Goal: Information Seeking & Learning: Understand process/instructions

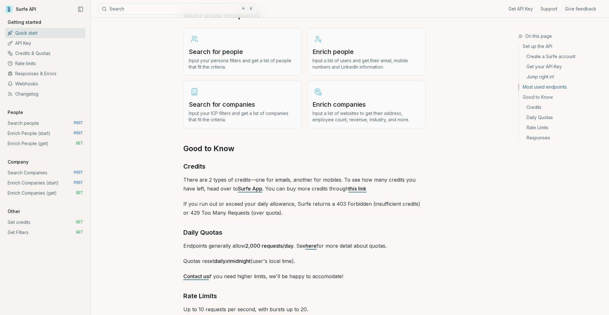
scroll to position [883, 0]
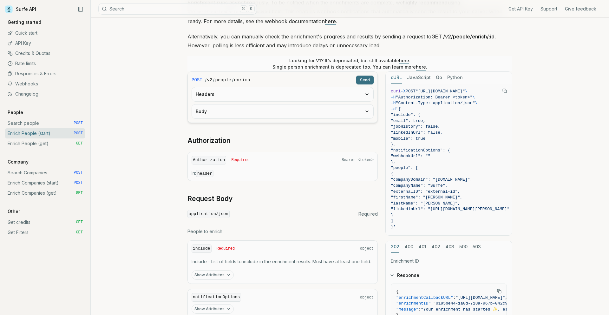
scroll to position [101, 0]
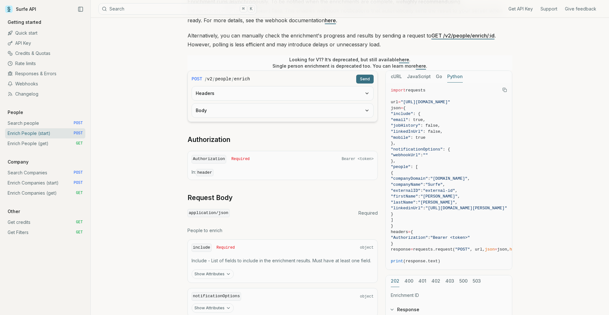
click at [448, 77] on button "Python" at bounding box center [455, 77] width 16 height 12
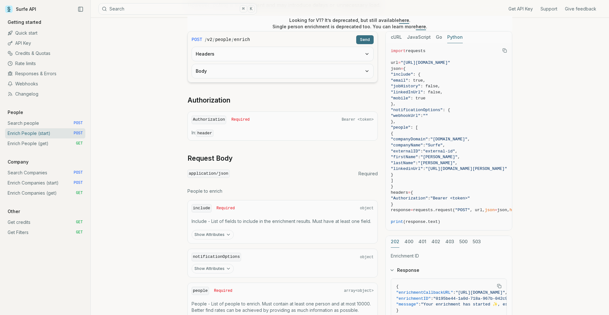
scroll to position [0, 0]
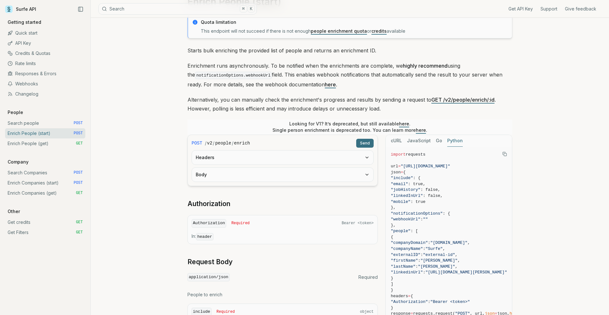
scroll to position [42, 0]
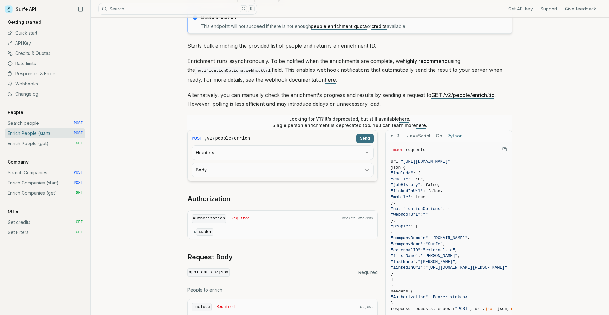
click at [435, 93] on link "GET /v2/people/enrich/:id" at bounding box center [462, 95] width 63 height 6
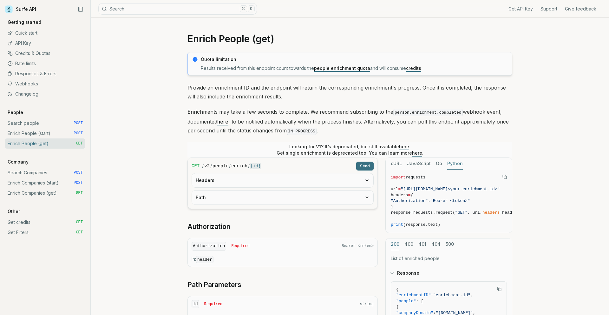
scroll to position [42, 0]
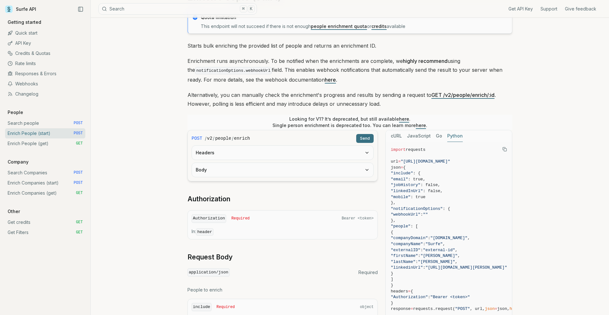
click at [52, 219] on link "Get credits GET" at bounding box center [45, 222] width 80 height 10
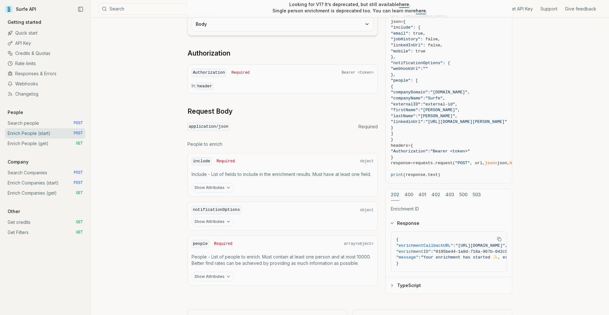
scroll to position [180, 0]
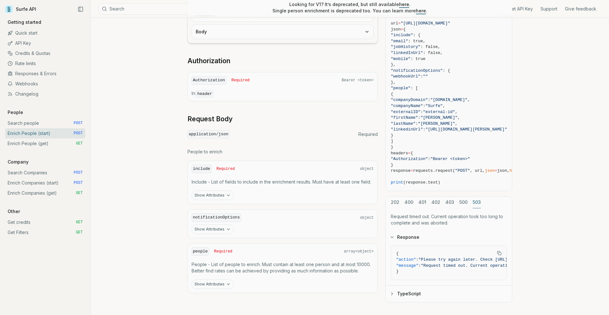
click at [474, 199] on button "503" at bounding box center [477, 202] width 8 height 12
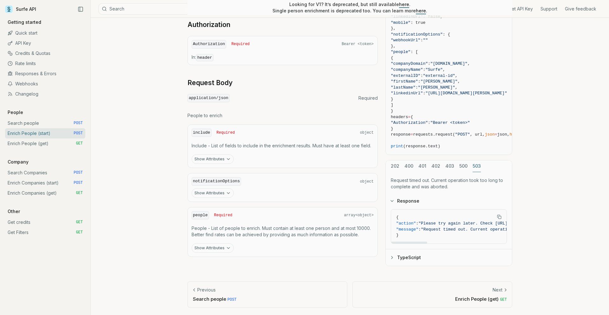
click at [398, 170] on button "202" at bounding box center [395, 166] width 9 height 12
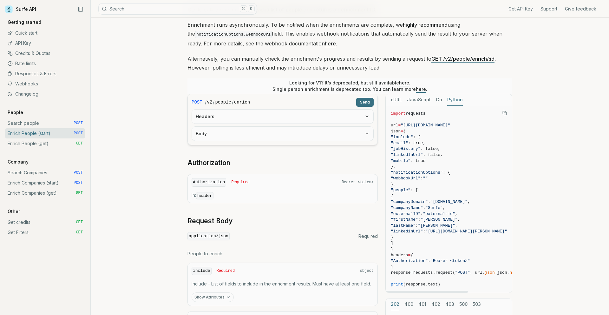
scroll to position [47, 0]
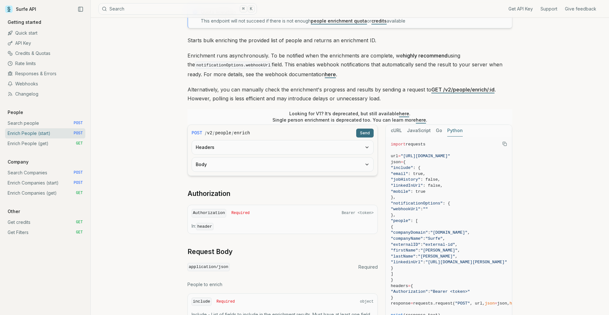
click at [395, 130] on button "cURL" at bounding box center [396, 131] width 11 height 12
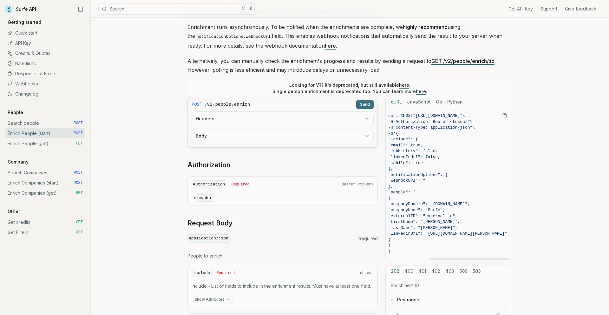
scroll to position [0, 0]
click at [38, 40] on link "API Key" at bounding box center [45, 43] width 80 height 10
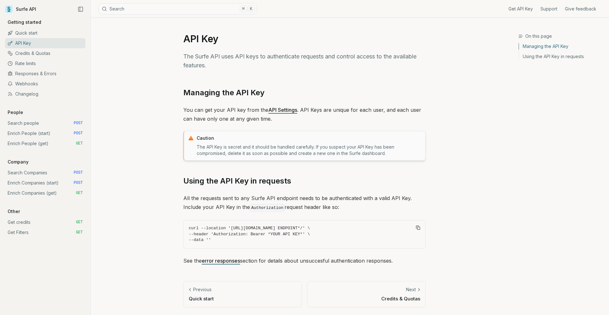
scroll to position [76, 0]
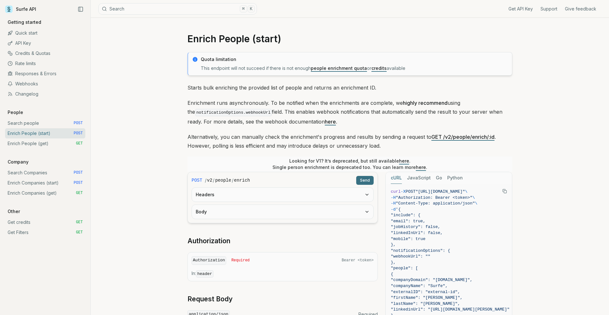
click at [453, 174] on button "Python" at bounding box center [455, 178] width 16 height 12
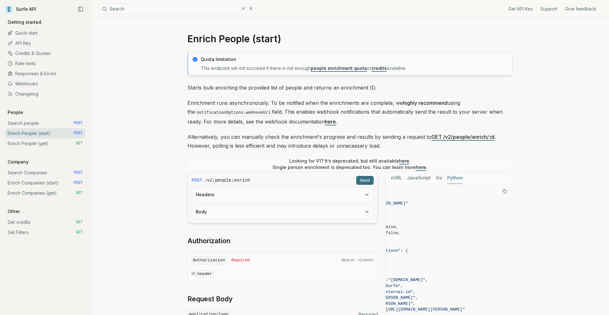
drag, startPoint x: 408, startPoint y: 204, endPoint x: 435, endPoint y: 204, distance: 26.3
click at [408, 204] on span ""[URL][DOMAIN_NAME]"" at bounding box center [382, 203] width 49 height 5
copy span "https://api.surfe.com/v2/people/enrich"
click at [416, 177] on button "JavaScript" at bounding box center [419, 178] width 24 height 12
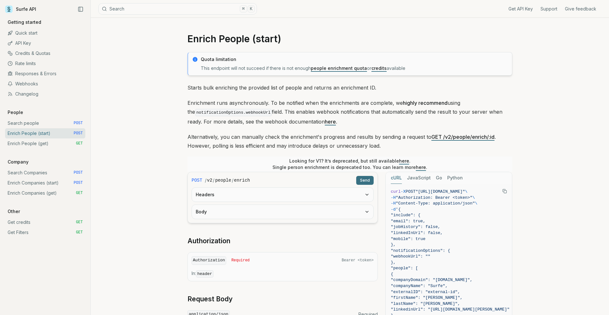
click at [395, 176] on button "cURL" at bounding box center [396, 178] width 11 height 12
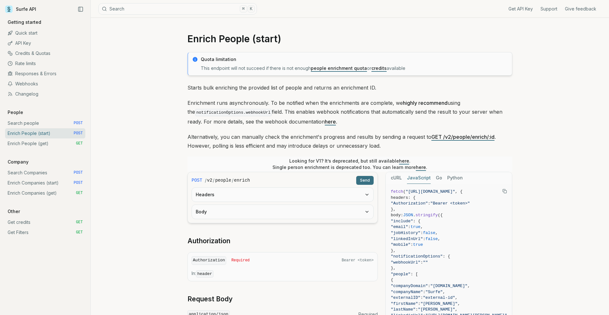
click at [421, 173] on button "JavaScript" at bounding box center [419, 178] width 24 height 12
